Goal: Information Seeking & Learning: Learn about a topic

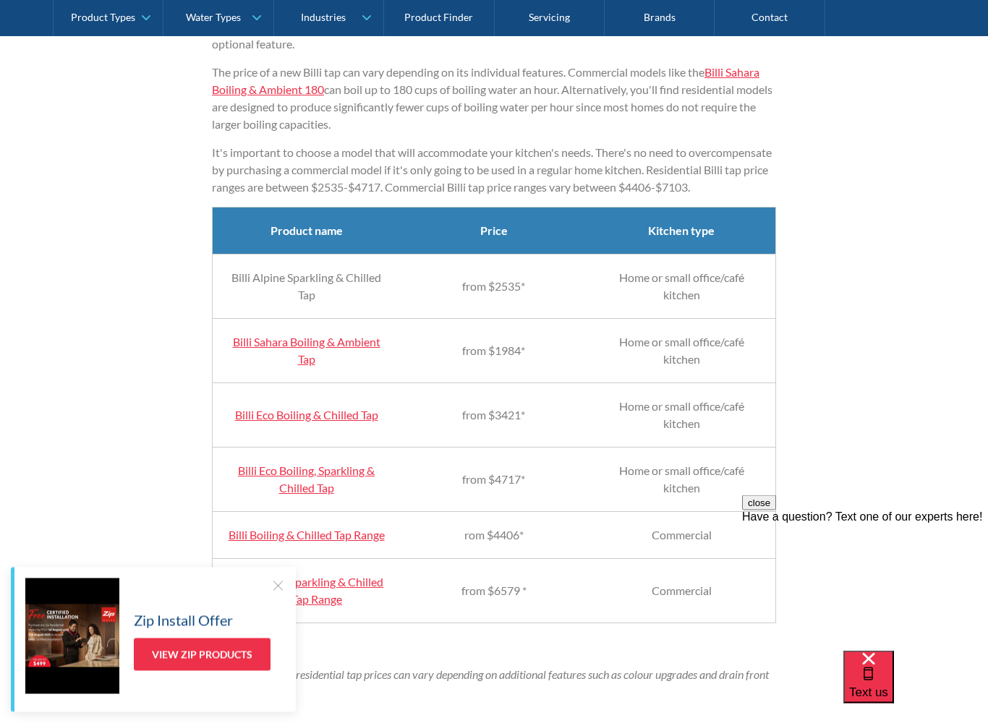
scroll to position [1325, 0]
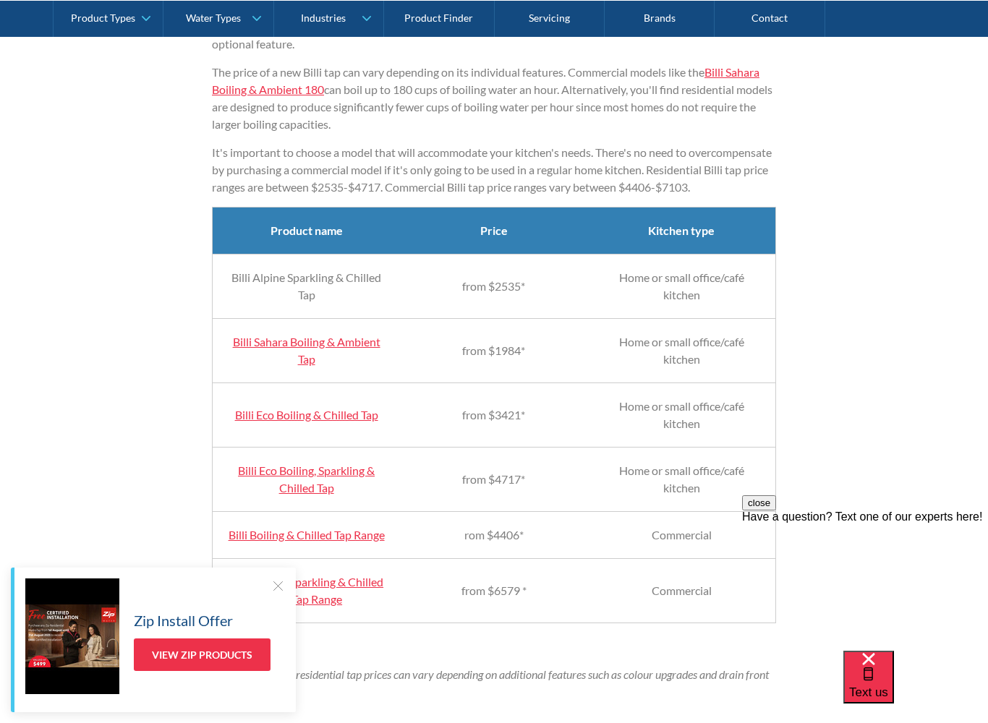
click at [290, 361] on link "Billi Sahara Boiling & Ambient Tap" at bounding box center [307, 350] width 148 height 31
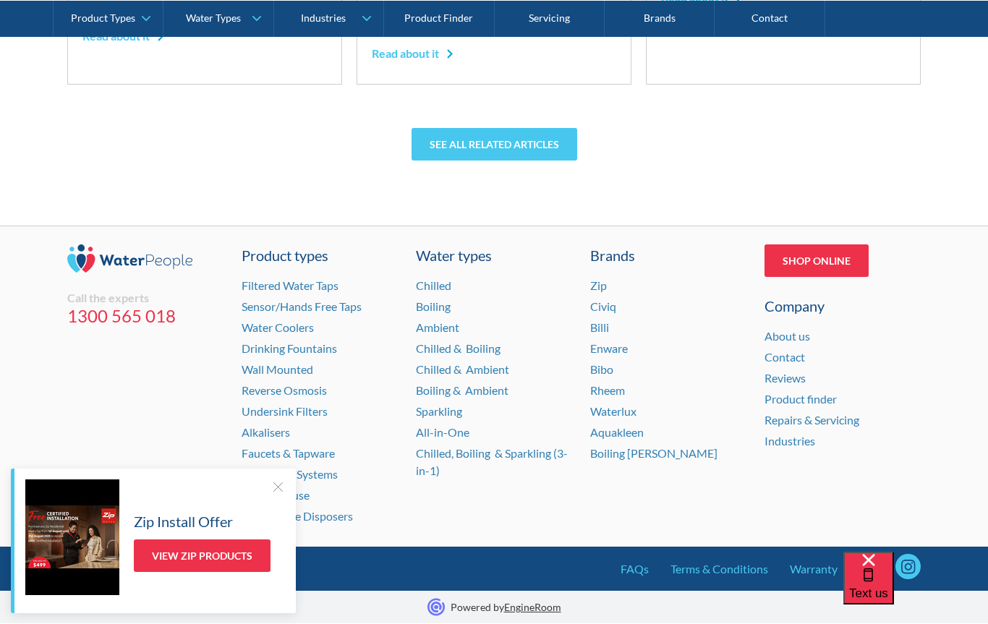
scroll to position [4108, 0]
click at [180, 553] on link "View Zip Products" at bounding box center [202, 556] width 137 height 33
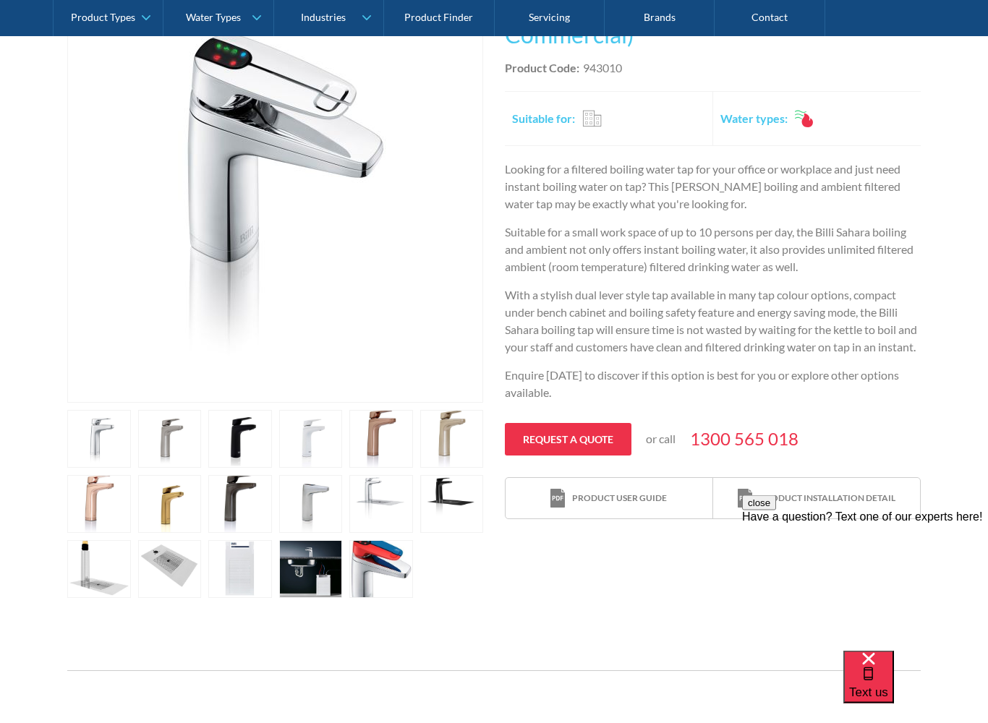
click at [131, 441] on link "open lightbox" at bounding box center [99, 440] width 64 height 58
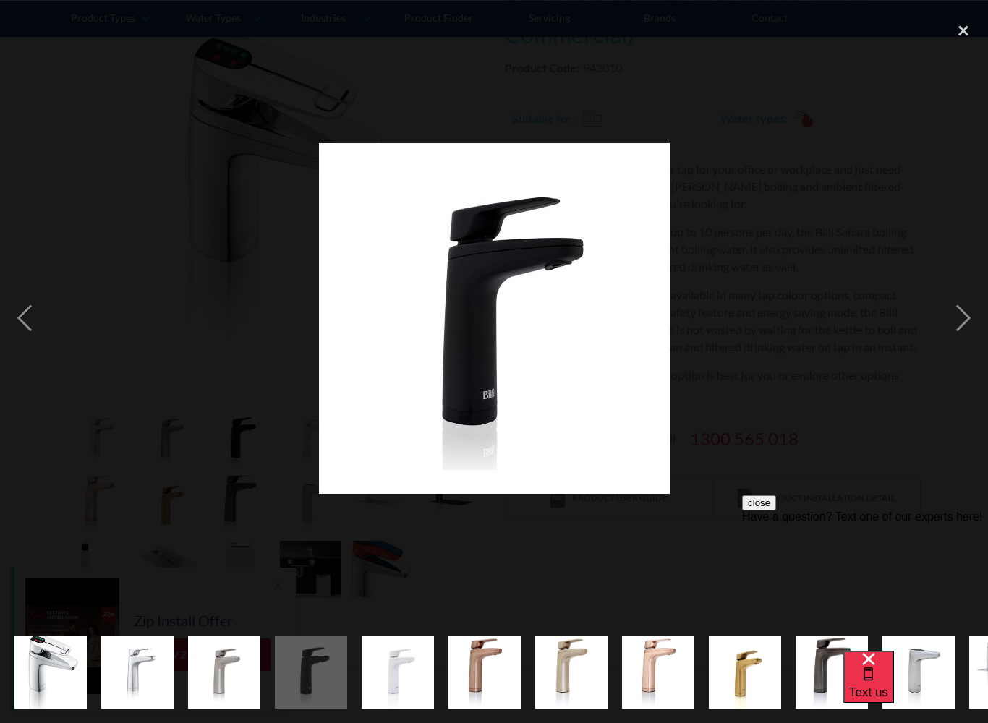
click at [963, 315] on div "next image" at bounding box center [963, 317] width 49 height 607
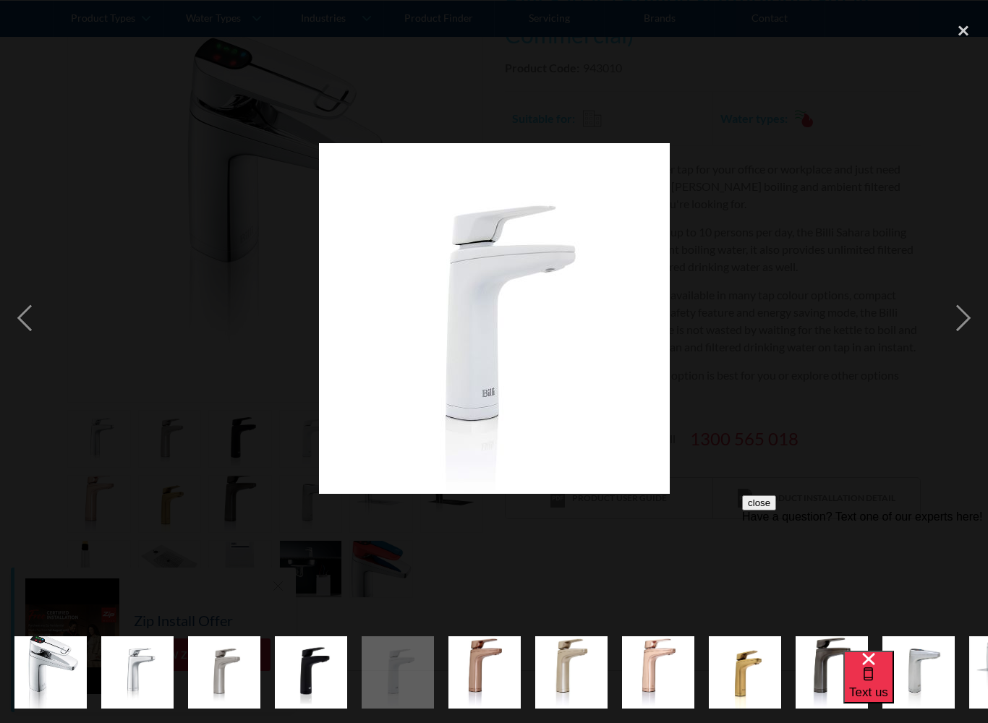
click at [944, 318] on div "next image" at bounding box center [963, 317] width 49 height 607
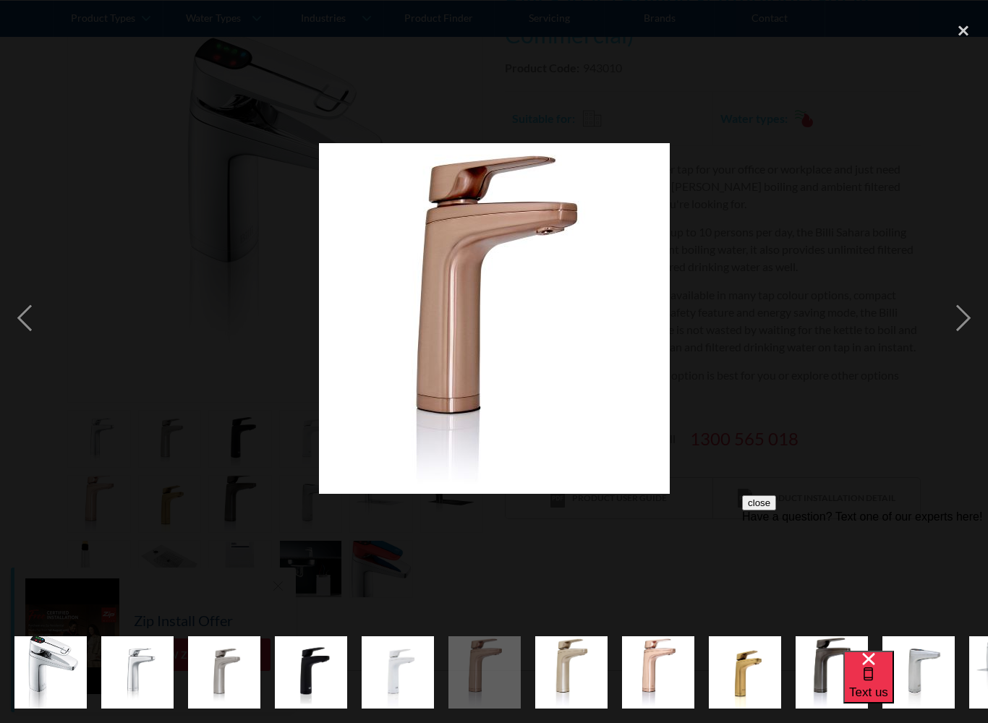
click at [58, 355] on div at bounding box center [494, 317] width 988 height 607
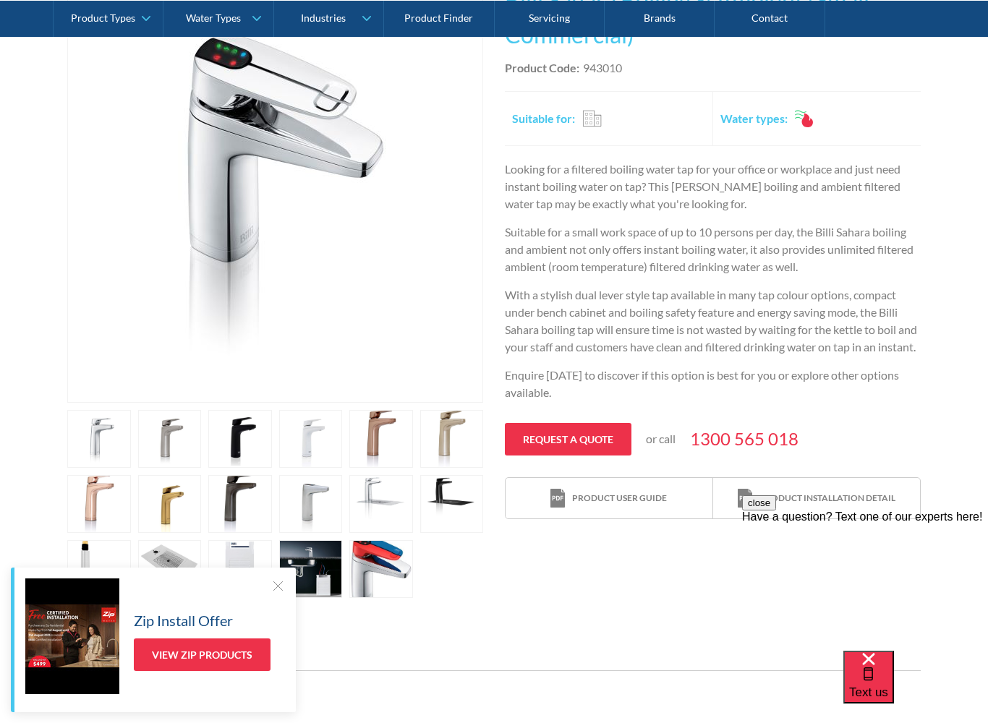
click at [32, 321] on div "Play video Fits Most Brands Best Seller No items found. This tap design is incl…" at bounding box center [494, 282] width 988 height 673
click at [776, 511] on button "close" at bounding box center [759, 502] width 34 height 15
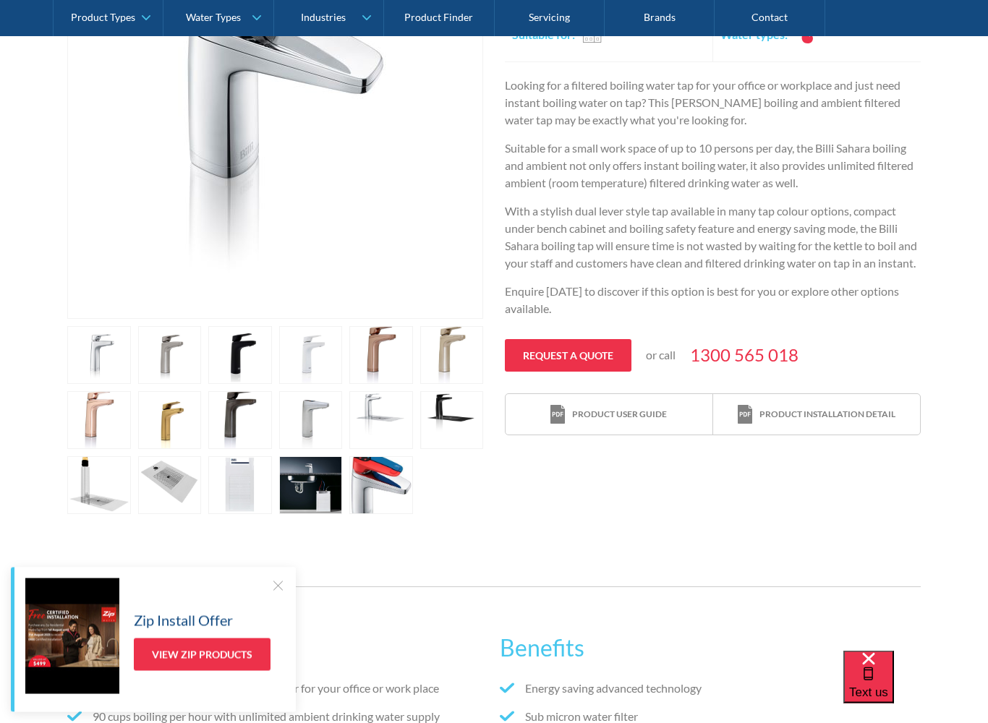
click at [131, 385] on link "open lightbox" at bounding box center [99, 356] width 64 height 58
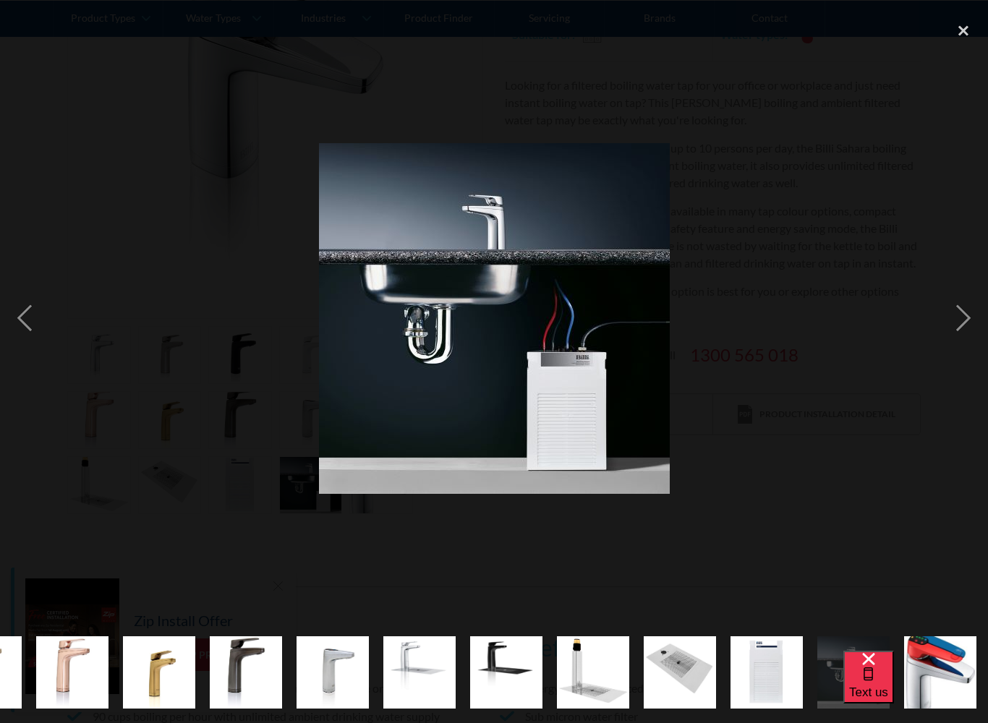
scroll to position [0, 589]
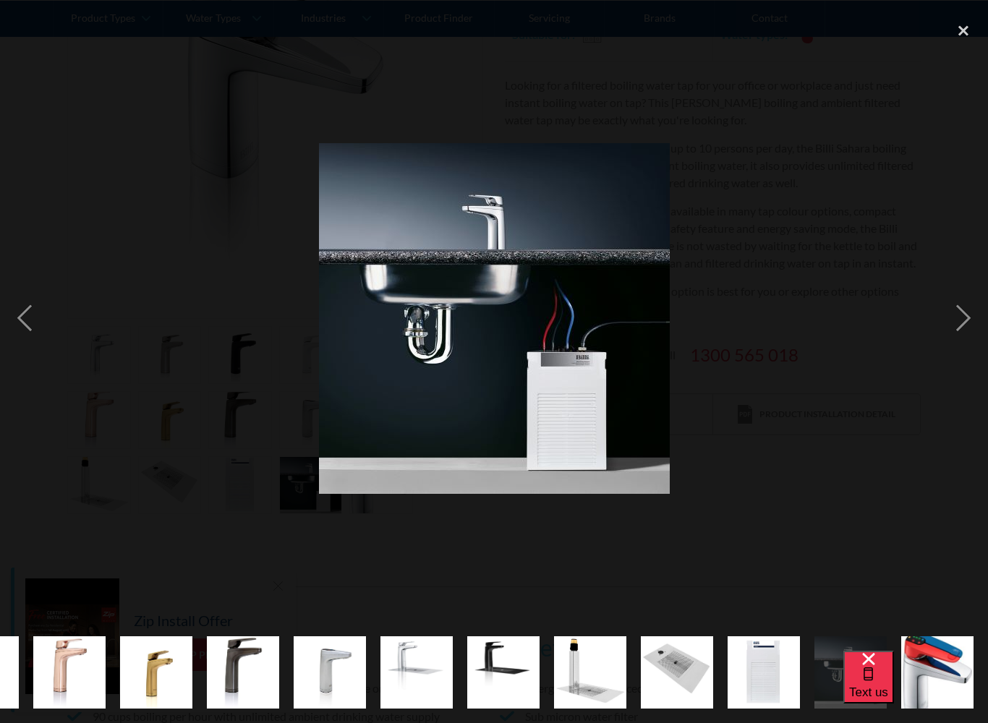
click at [29, 317] on div "previous image" at bounding box center [24, 317] width 49 height 607
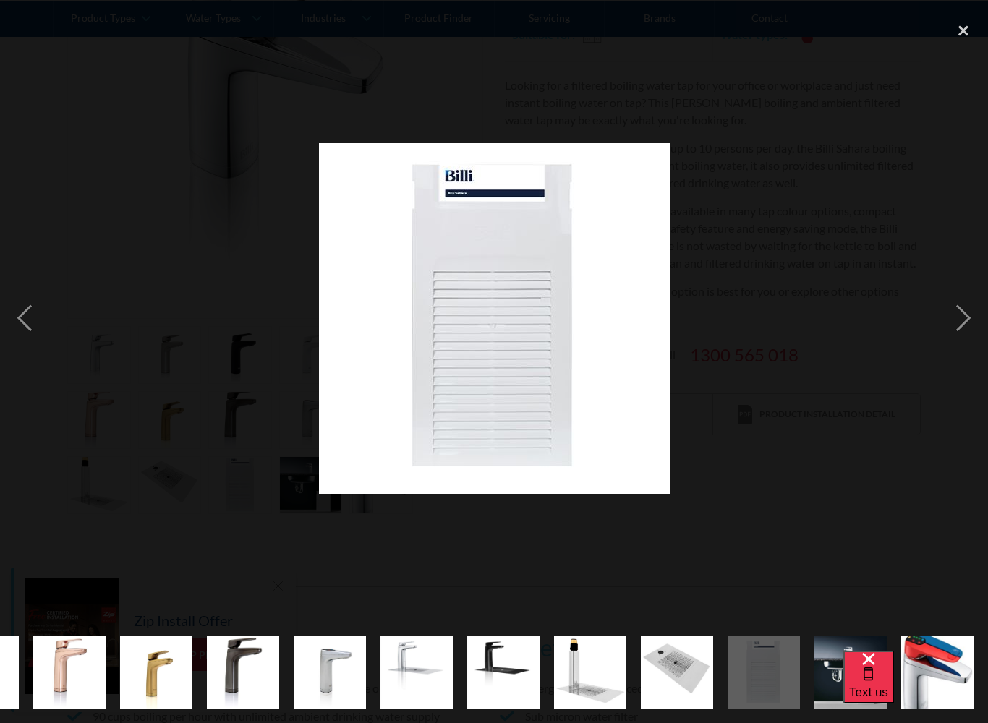
click at [35, 329] on div "previous image" at bounding box center [24, 317] width 49 height 607
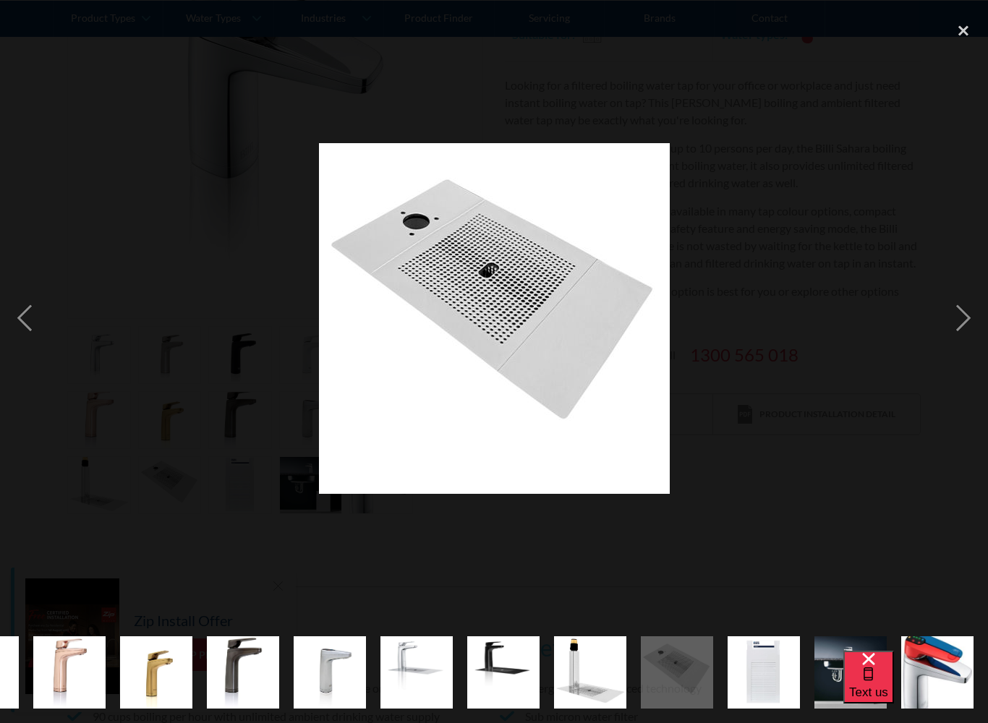
click at [41, 335] on div "previous image" at bounding box center [24, 317] width 49 height 607
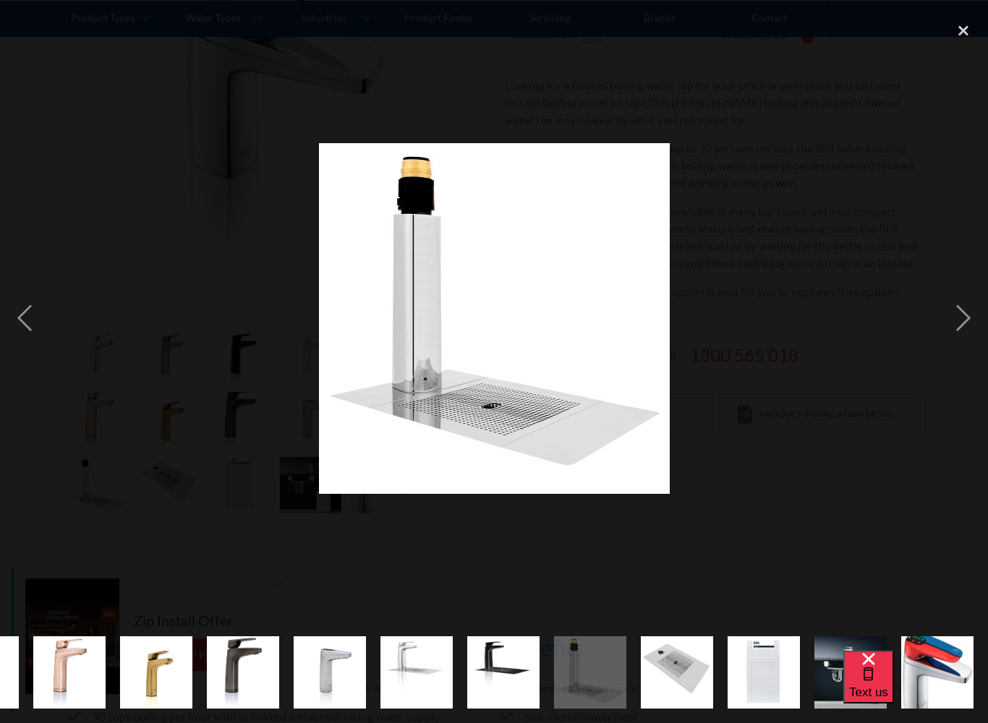
click at [37, 334] on div "previous image" at bounding box center [24, 317] width 49 height 607
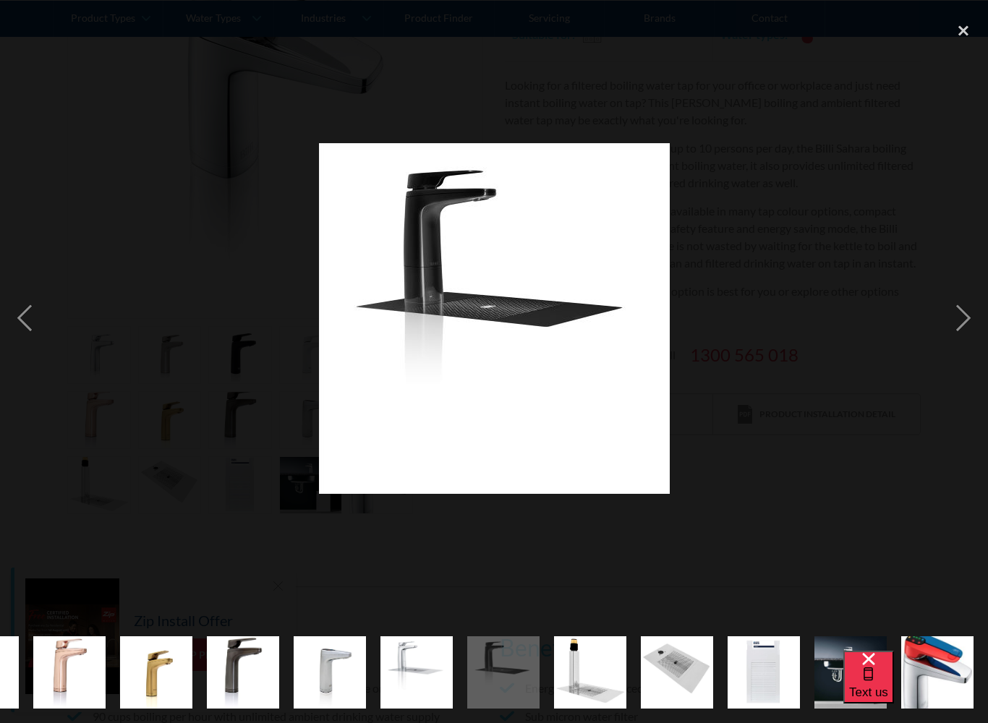
click at [43, 334] on div "previous image" at bounding box center [24, 317] width 49 height 607
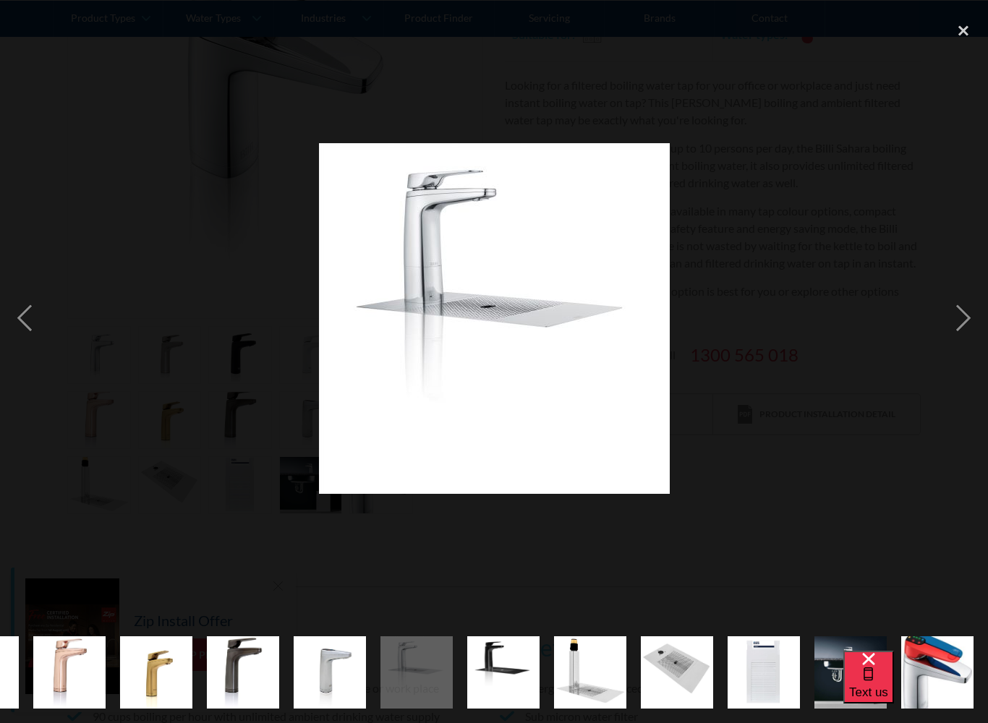
click at [35, 330] on div "previous image" at bounding box center [24, 317] width 49 height 607
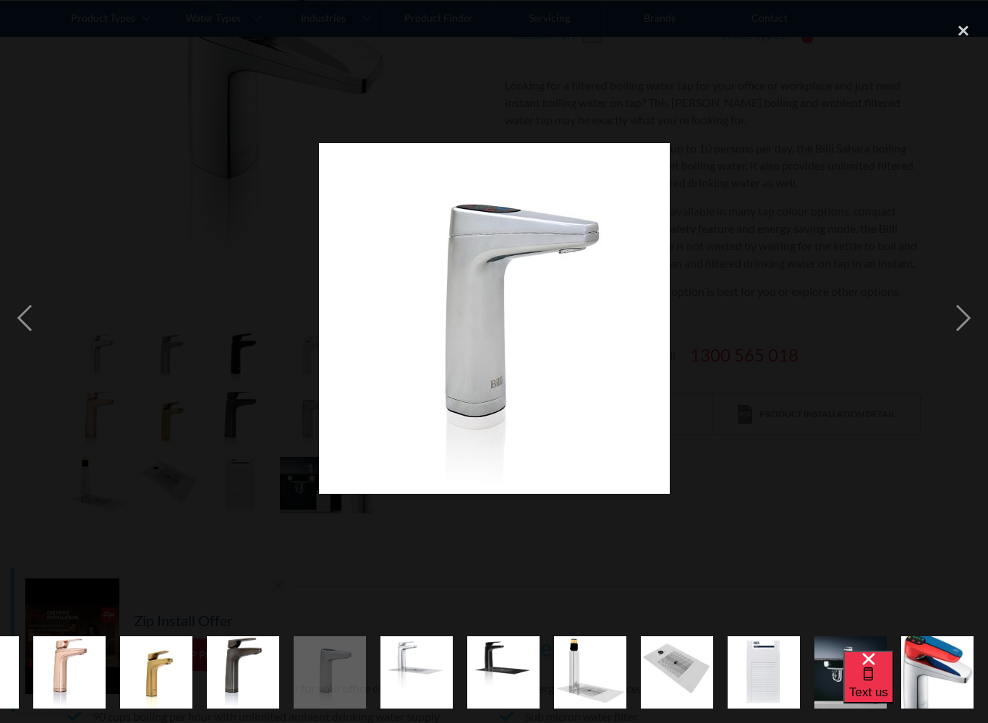
click at [35, 325] on div "previous image" at bounding box center [24, 317] width 49 height 607
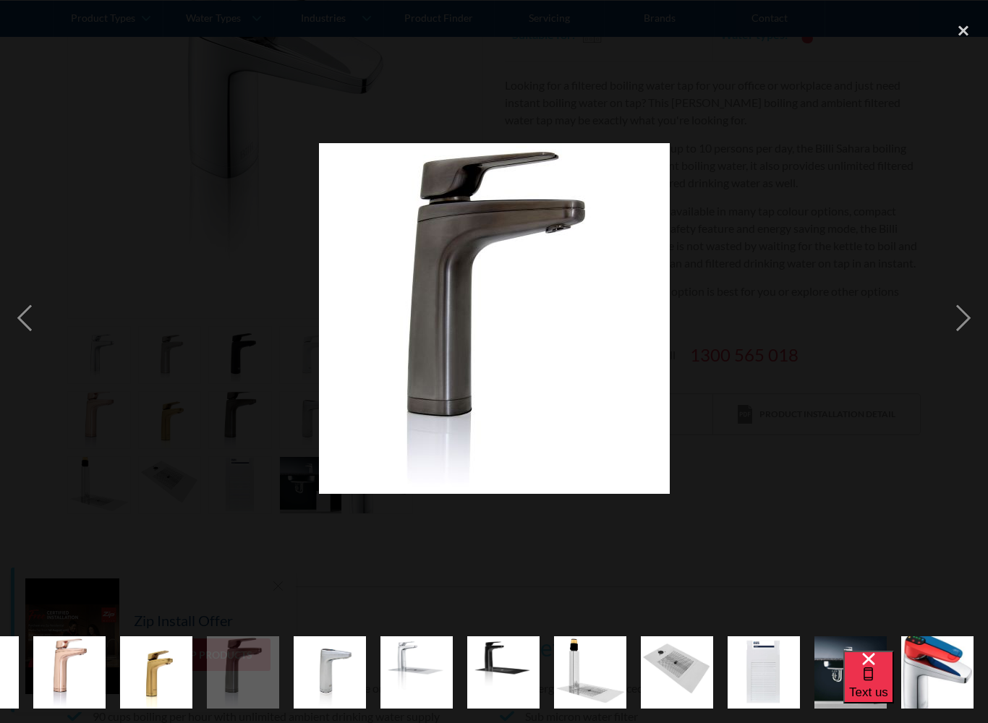
click at [37, 331] on div "previous image" at bounding box center [24, 317] width 49 height 607
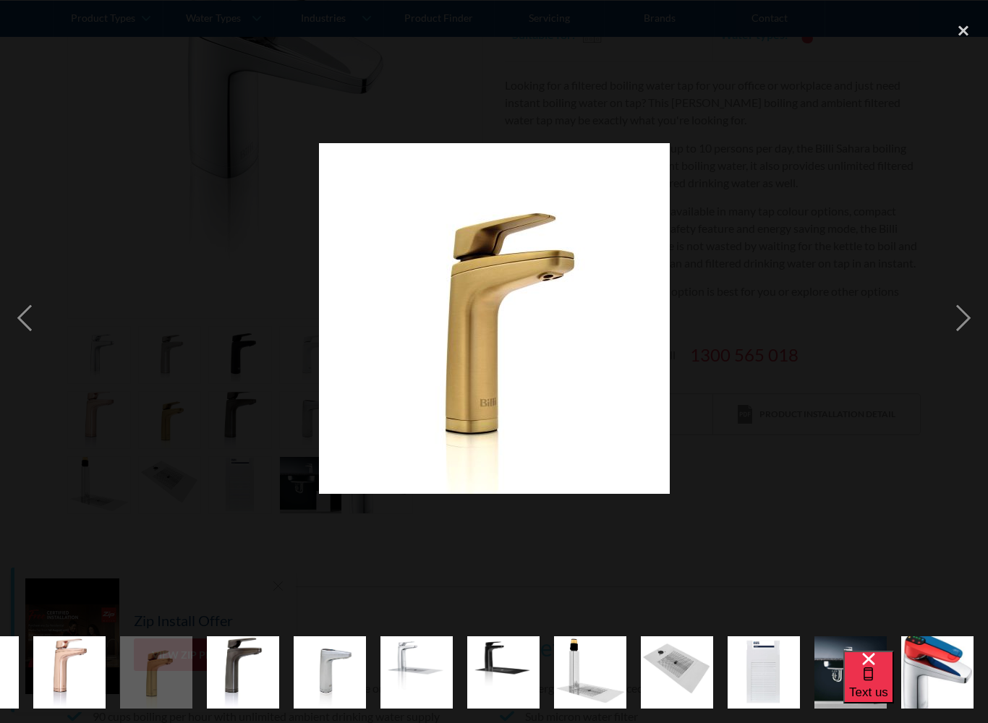
click at [33, 336] on div "previous image" at bounding box center [24, 317] width 49 height 607
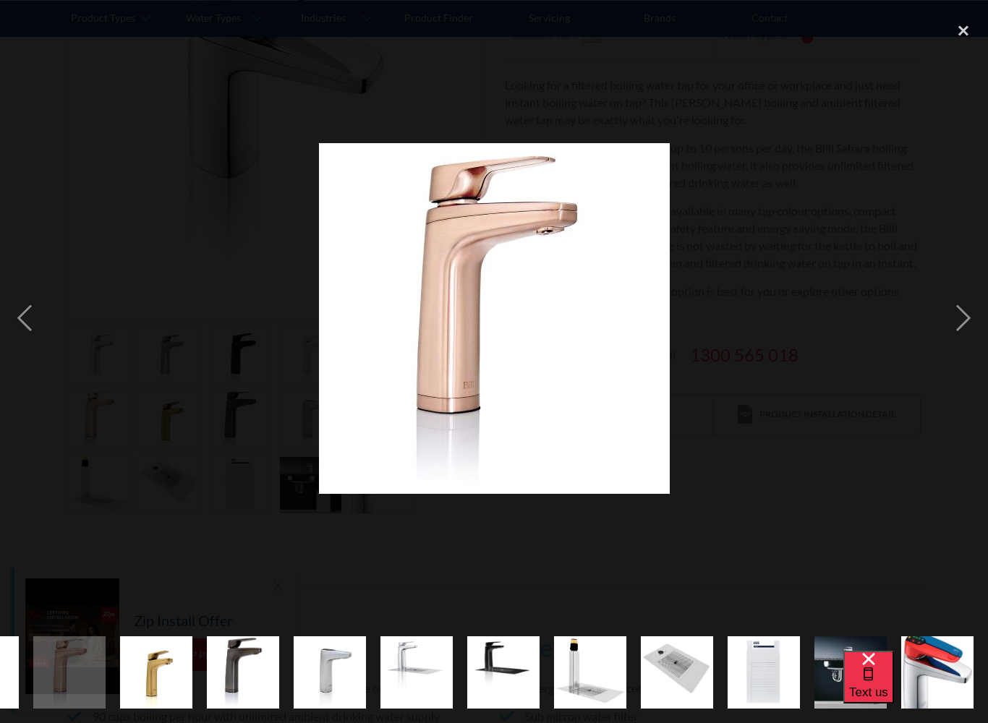
click at [78, 271] on div at bounding box center [494, 317] width 988 height 607
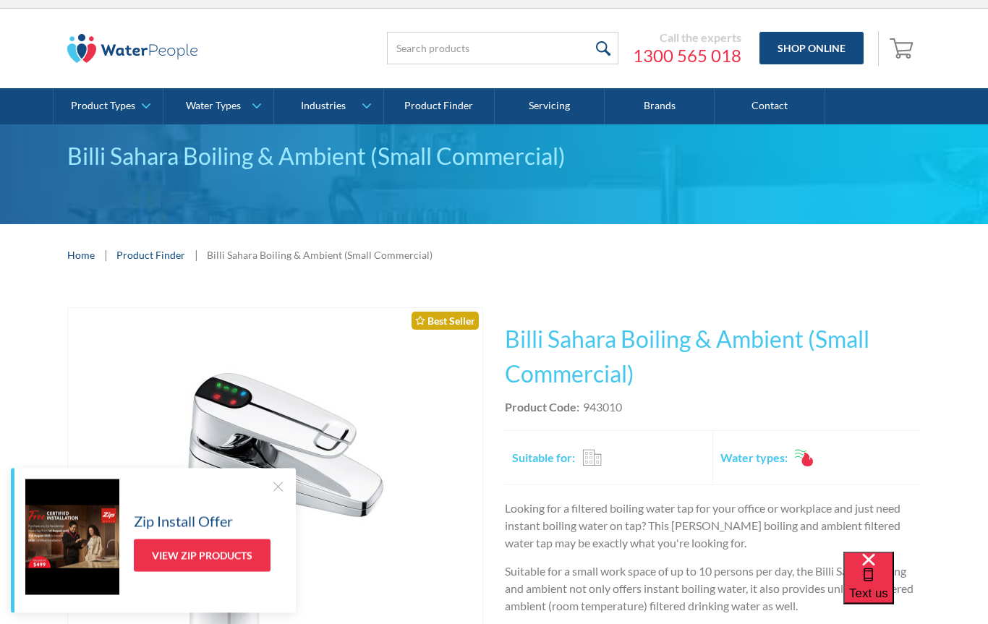
scroll to position [0, 0]
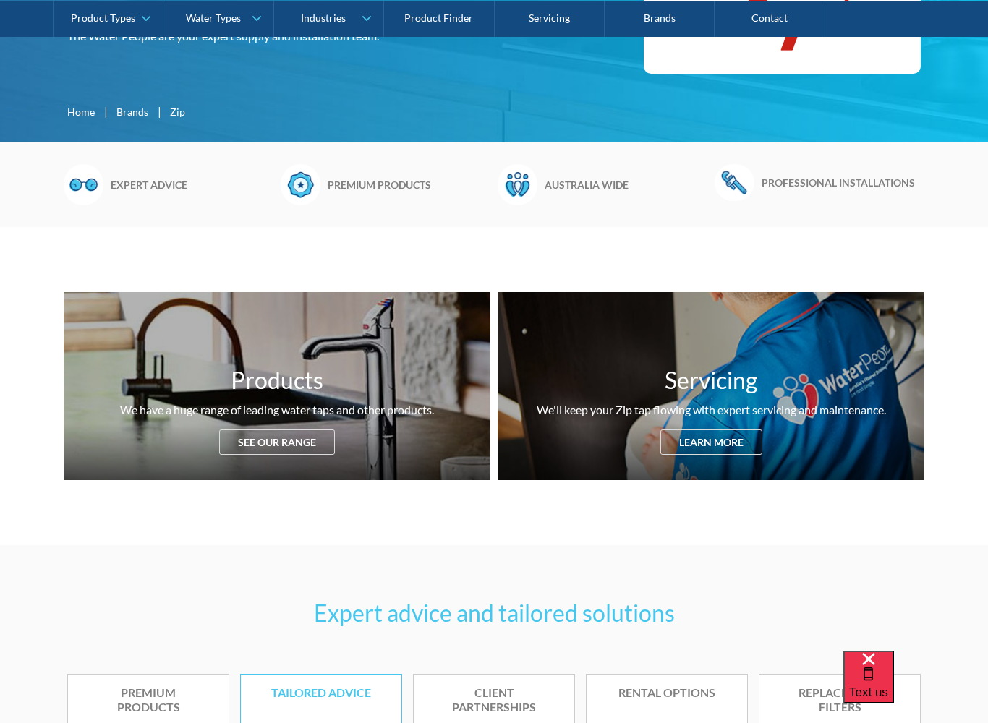
scroll to position [334, 0]
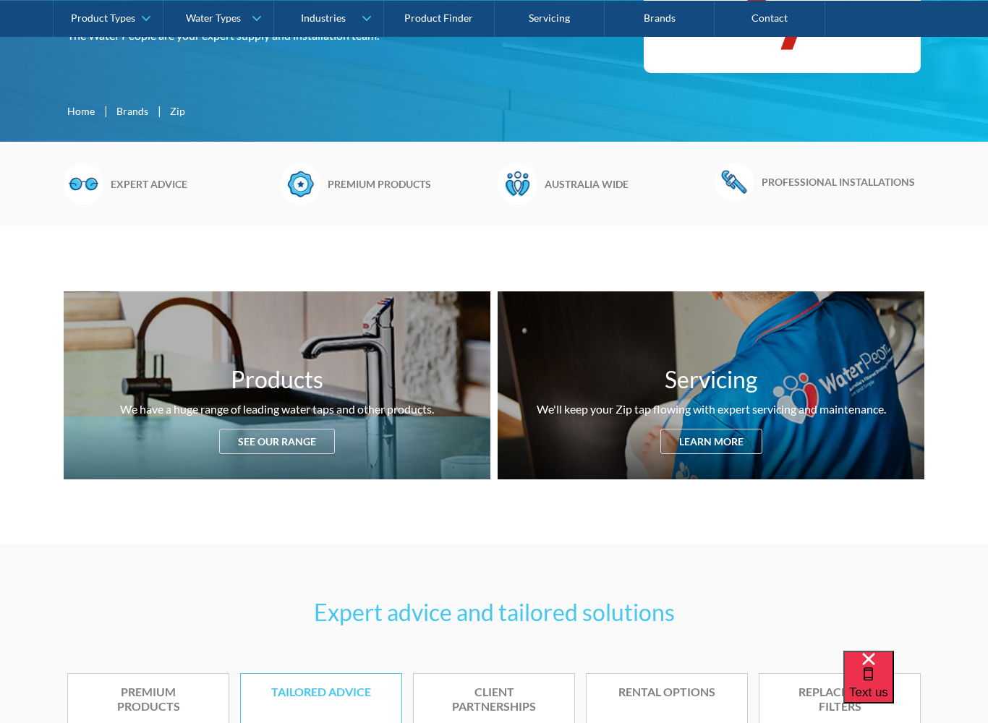
click at [258, 429] on div "See our range" at bounding box center [277, 441] width 116 height 25
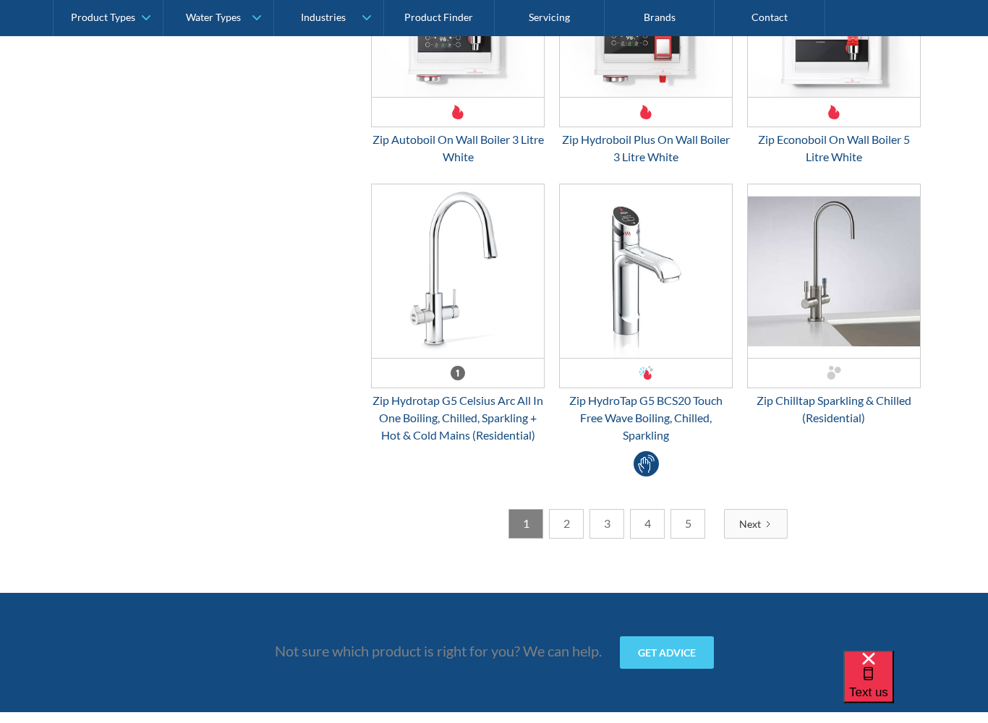
scroll to position [3846, 0]
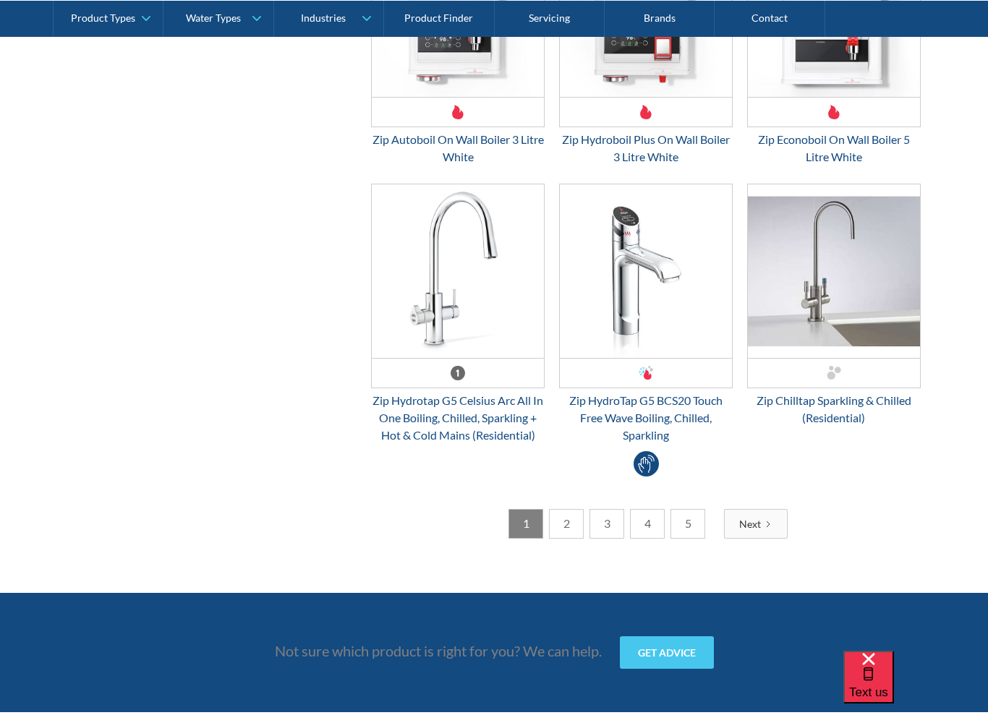
click at [564, 528] on link "2" at bounding box center [566, 524] width 35 height 30
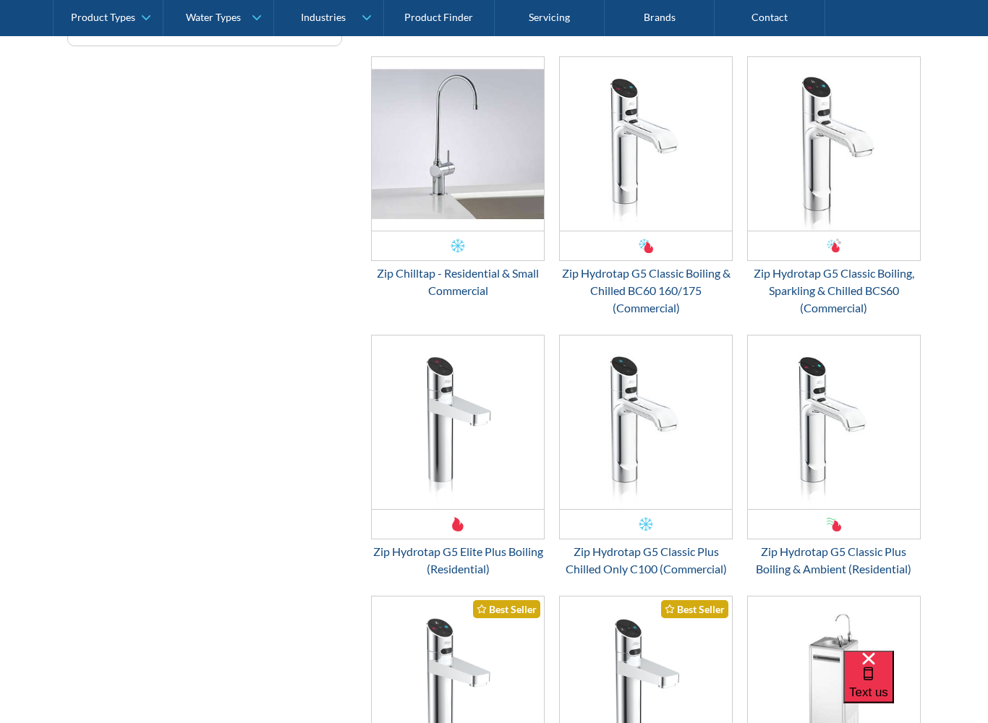
scroll to position [2227, 0]
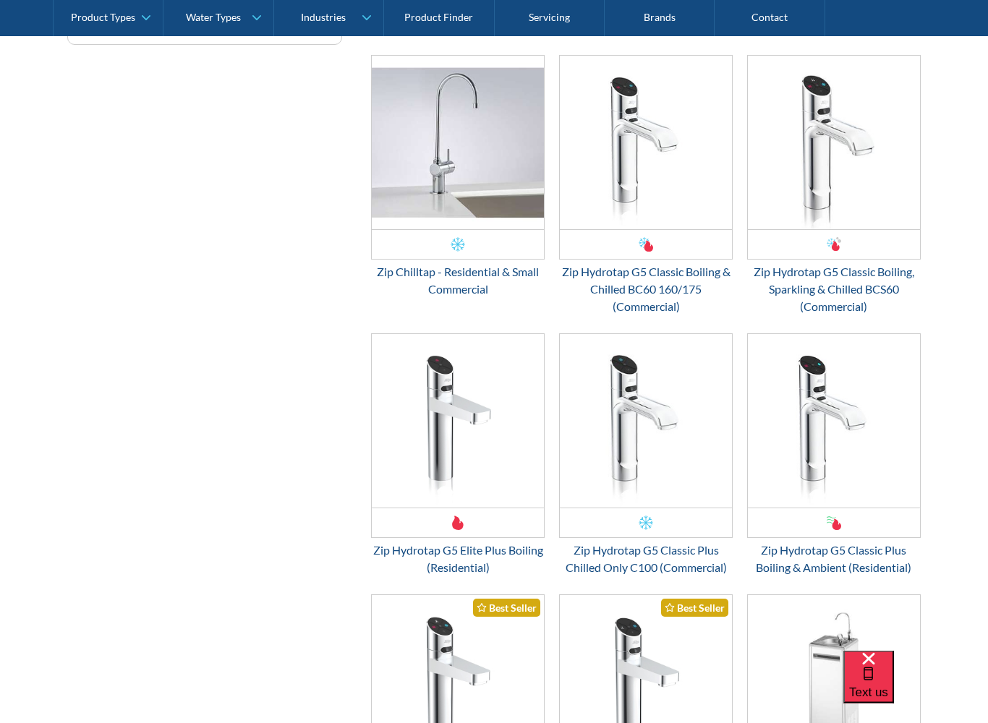
click at [480, 560] on div "Zip Hydrotap G5 Elite Plus Boiling (Residential)" at bounding box center [458, 559] width 174 height 35
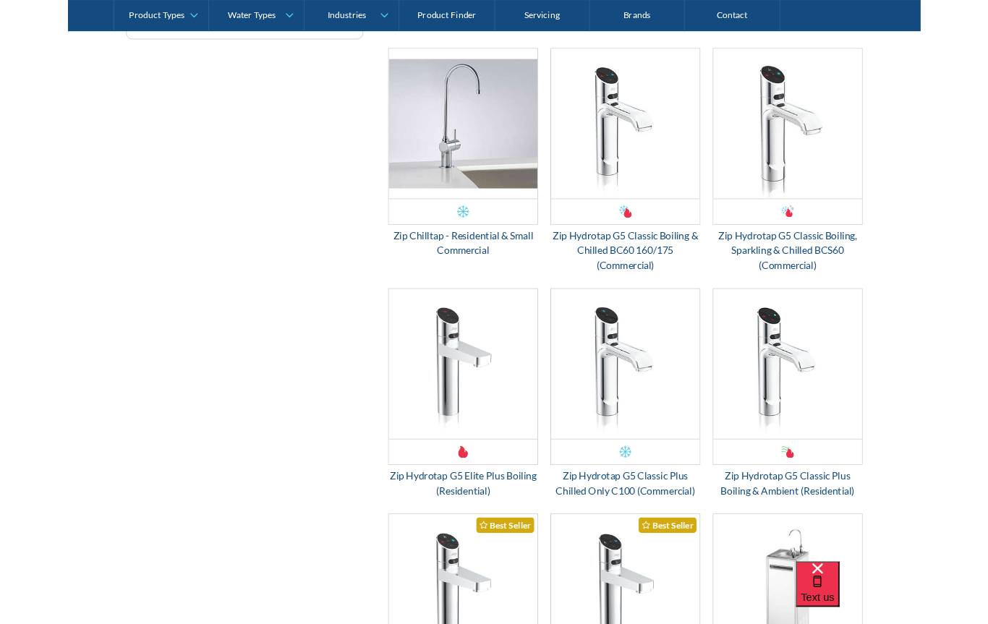
scroll to position [2269, 0]
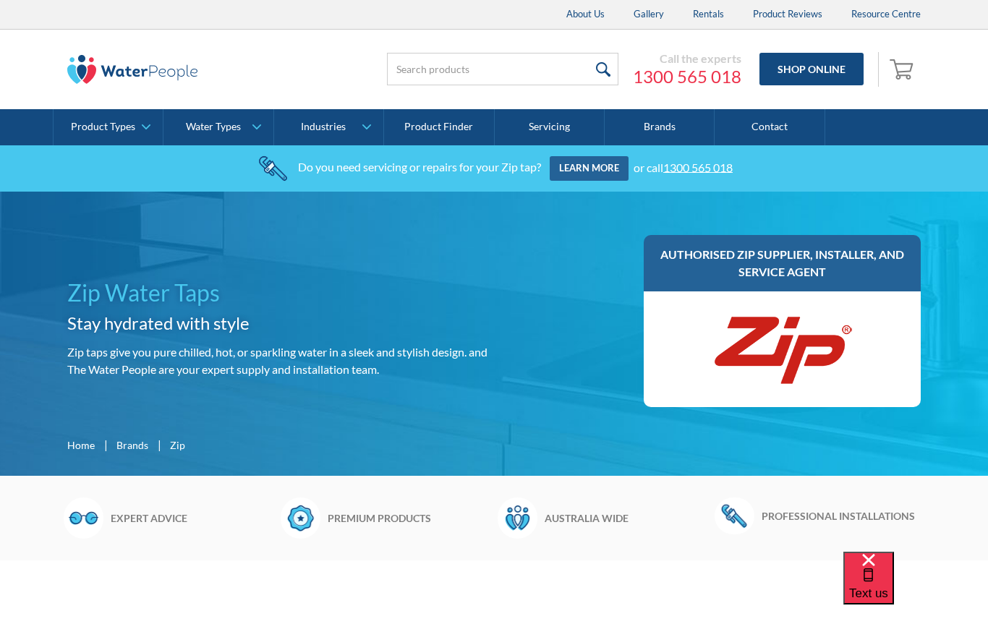
click at [761, 129] on link "Contact" at bounding box center [770, 127] width 110 height 36
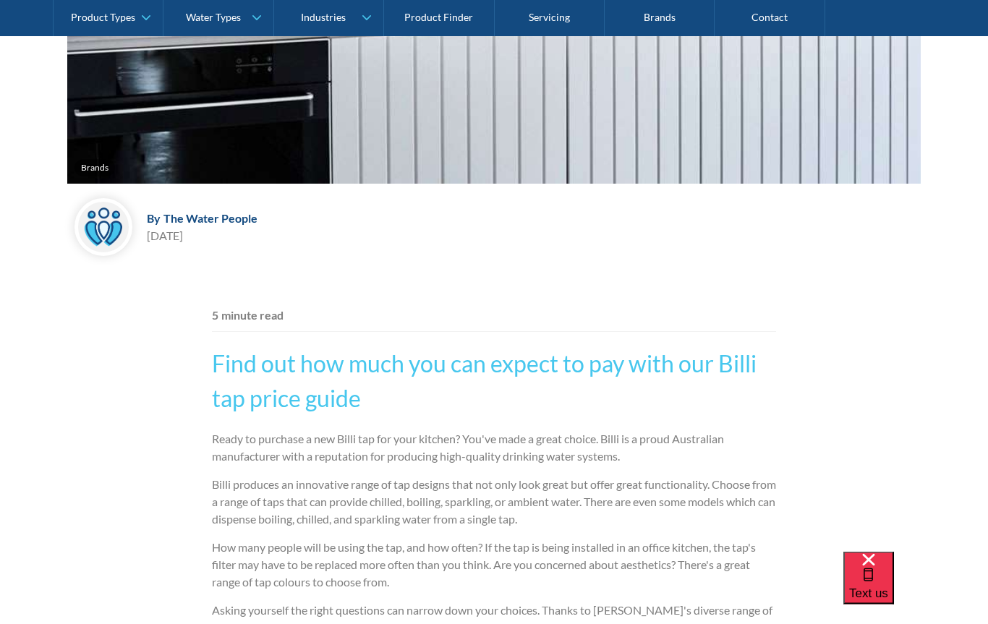
scroll to position [572, 0]
